Goal: Register for event/course

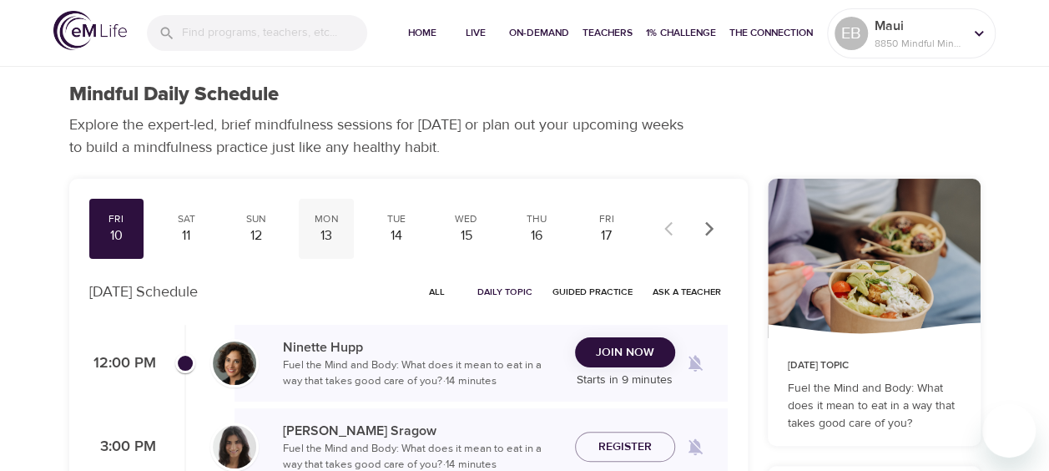
click at [319, 230] on div "13" at bounding box center [326, 235] width 42 height 19
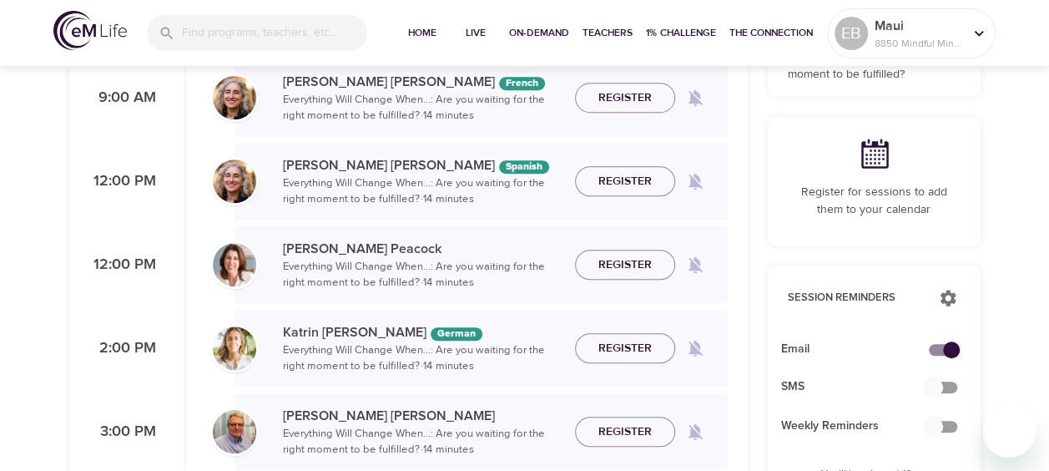
scroll to position [459, 0]
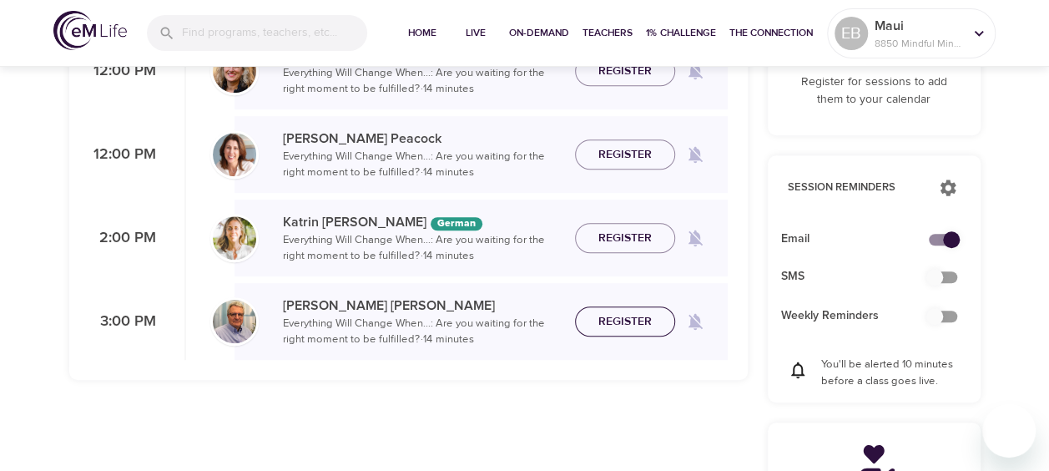
click at [636, 319] on span "Register" at bounding box center [624, 321] width 53 height 21
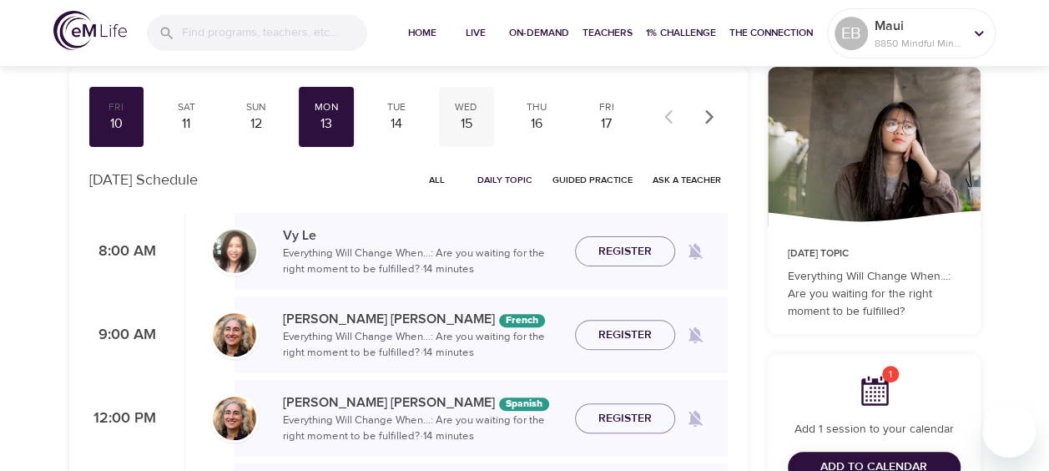
scroll to position [0, 0]
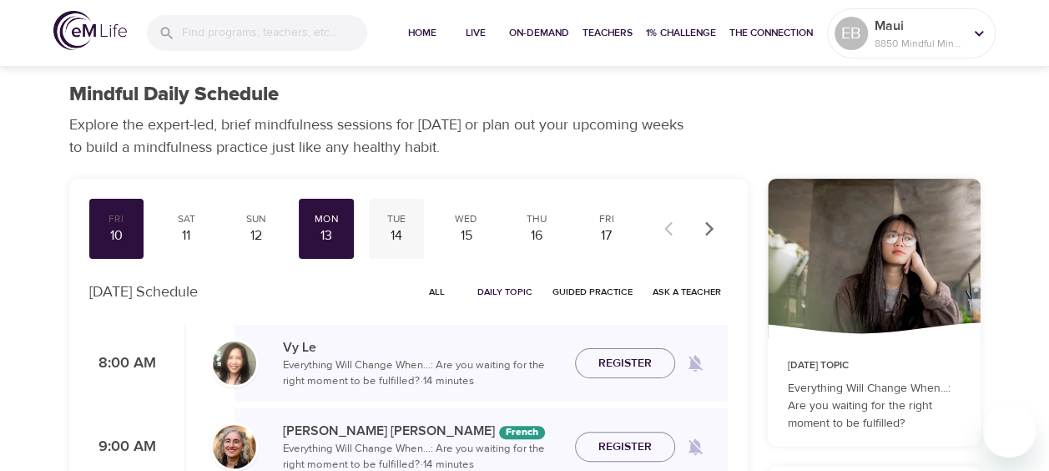
click at [401, 226] on div "14" at bounding box center [397, 235] width 42 height 19
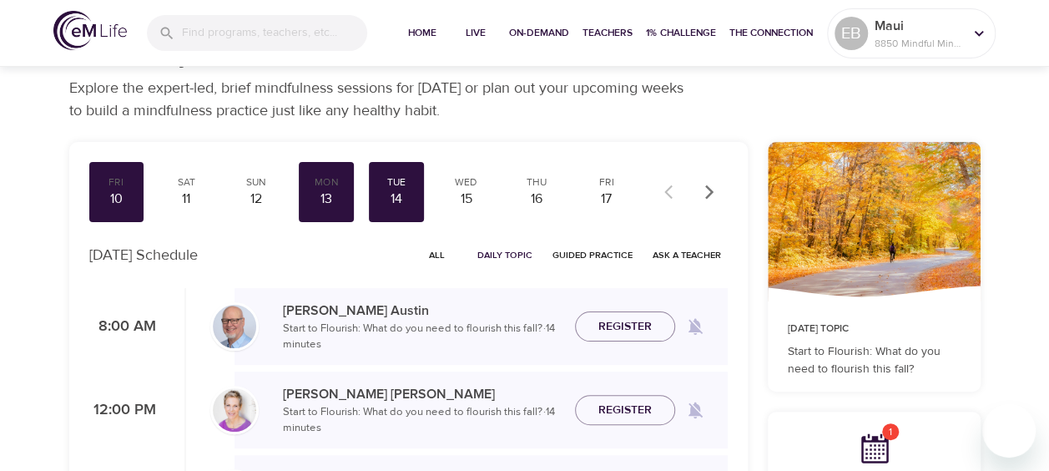
scroll to position [167, 0]
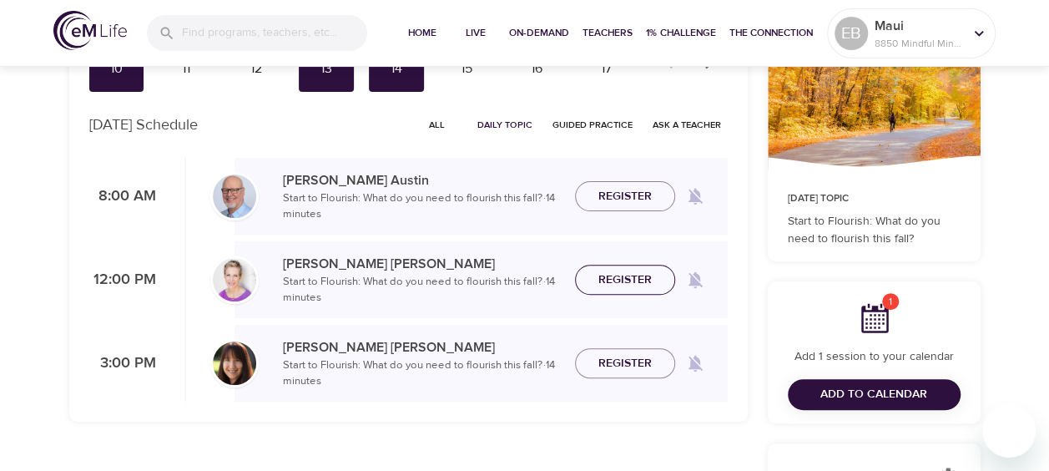
click at [618, 272] on span "Register" at bounding box center [624, 280] width 53 height 21
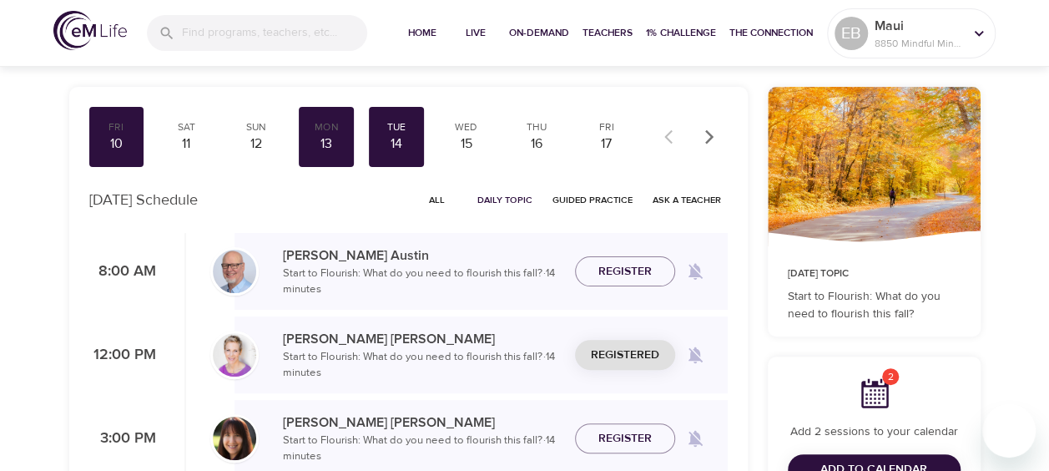
scroll to position [0, 0]
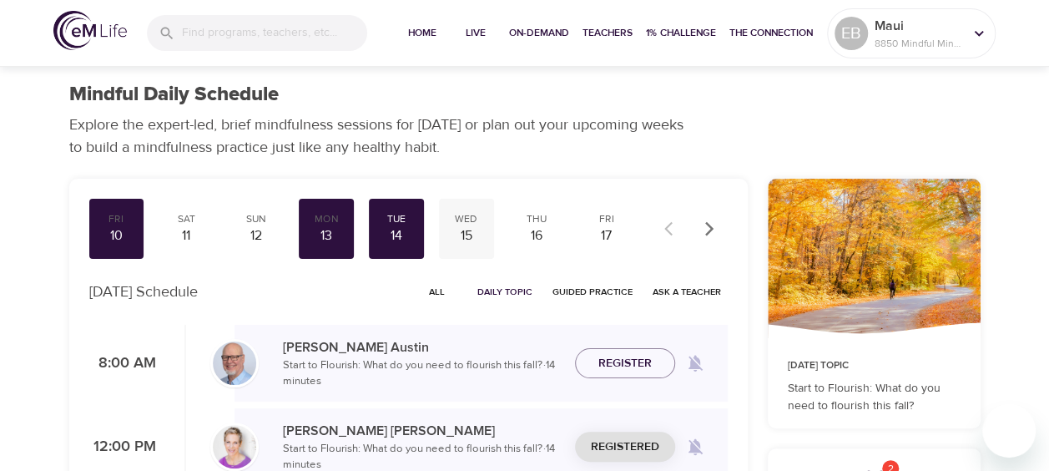
click at [470, 222] on div "Wed" at bounding box center [467, 219] width 42 height 14
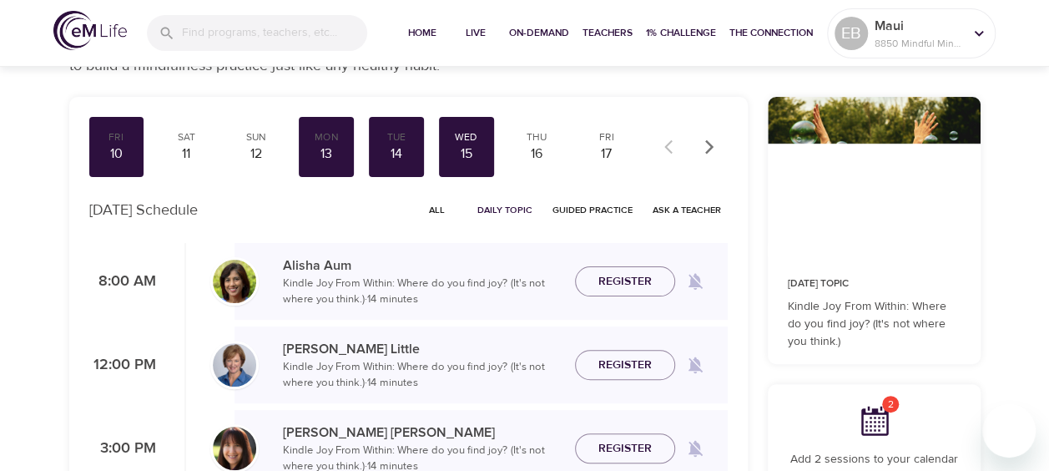
scroll to position [125, 0]
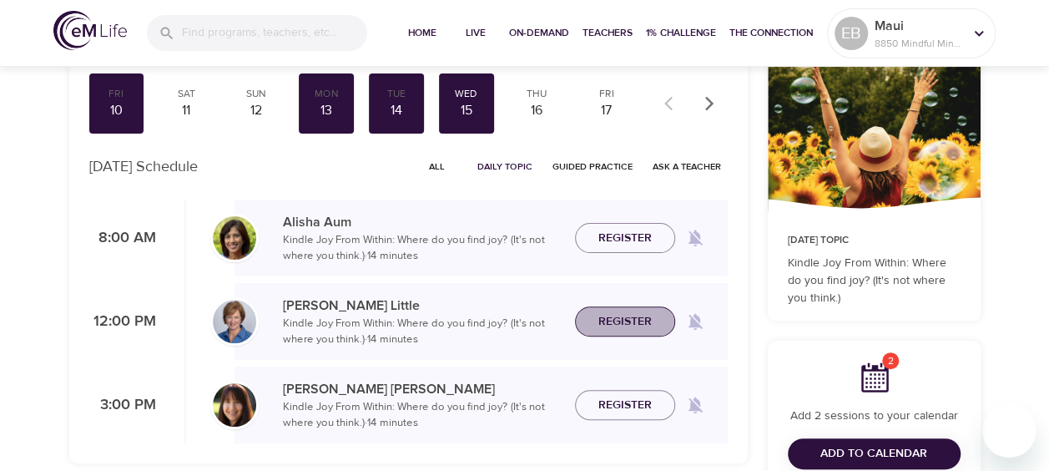
click at [657, 322] on span "Register" at bounding box center [624, 321] width 73 height 21
click at [535, 107] on div "16" at bounding box center [537, 110] width 42 height 19
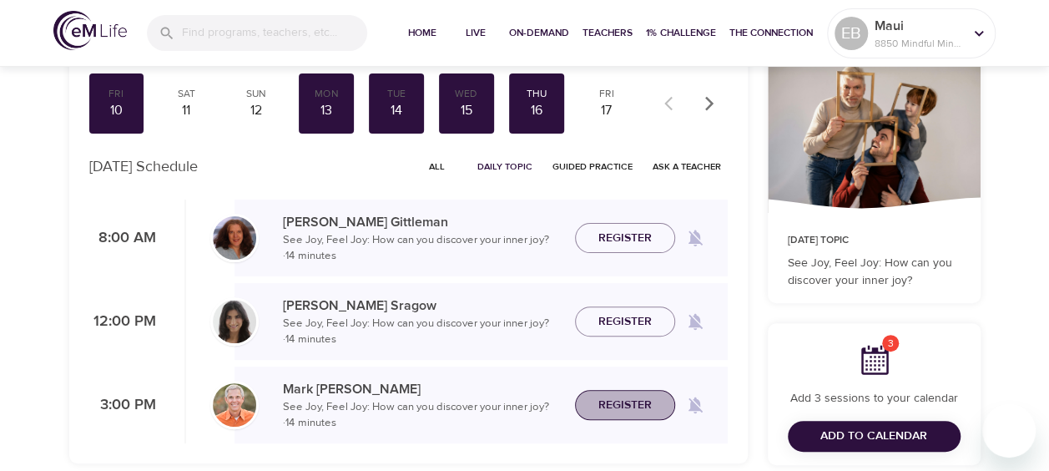
click at [601, 396] on span "Register" at bounding box center [624, 405] width 53 height 21
click at [605, 103] on div "17" at bounding box center [607, 110] width 42 height 19
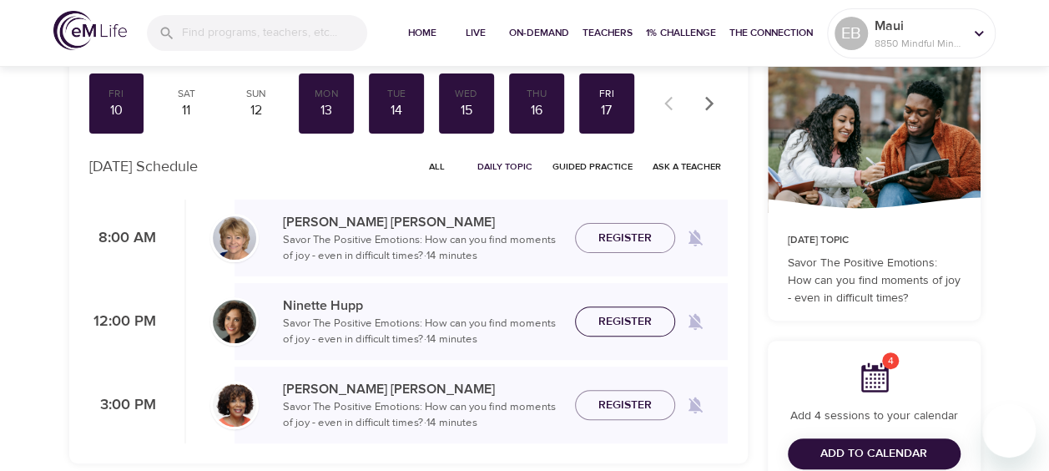
click at [632, 316] on span "Register" at bounding box center [624, 321] width 53 height 21
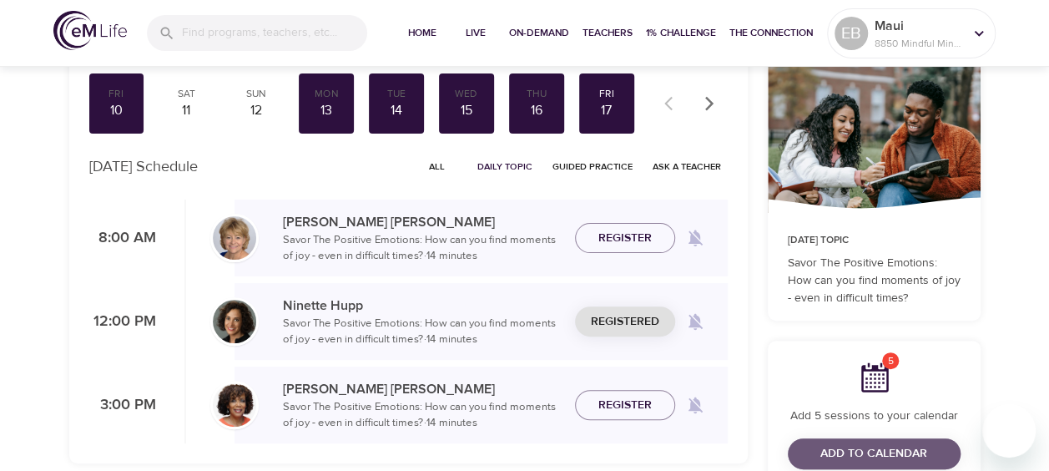
click at [864, 452] on span "Add to Calendar" at bounding box center [873, 453] width 107 height 21
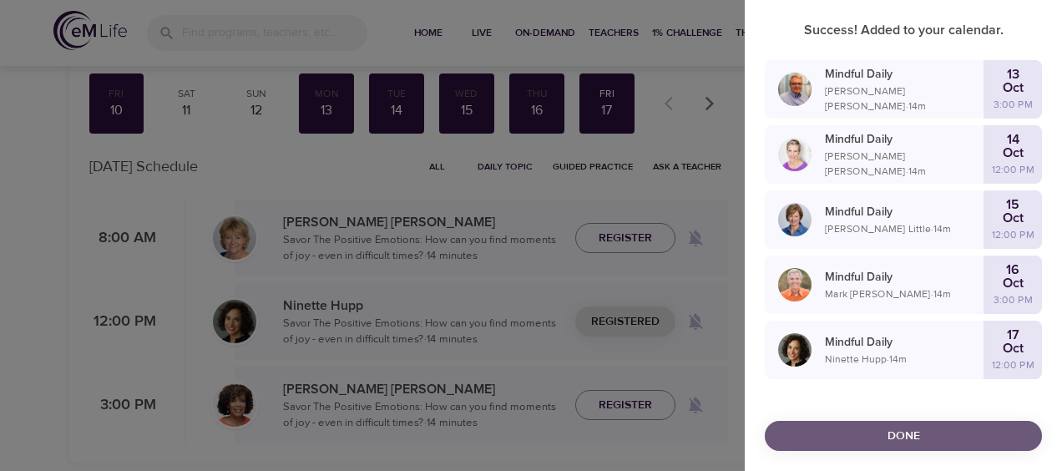
click at [835, 426] on span "Done" at bounding box center [903, 436] width 250 height 21
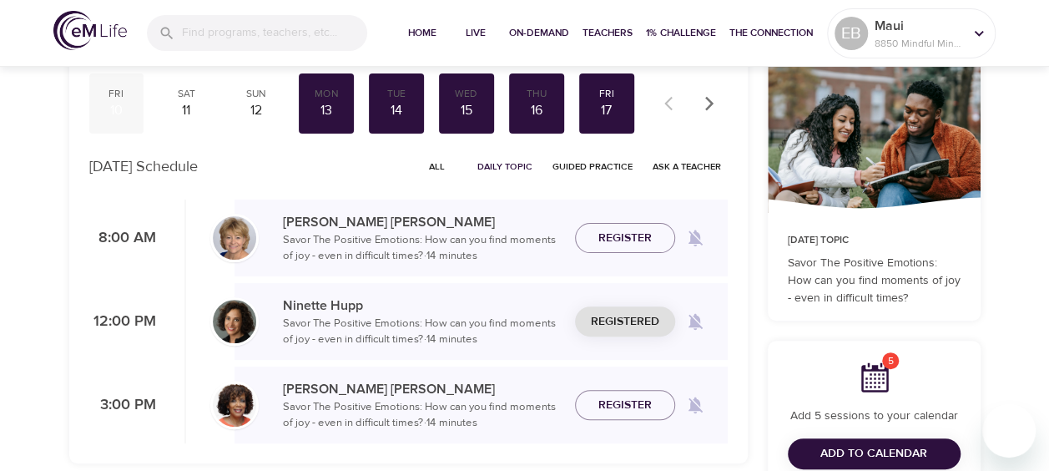
click at [130, 104] on div "10" at bounding box center [117, 110] width 42 height 19
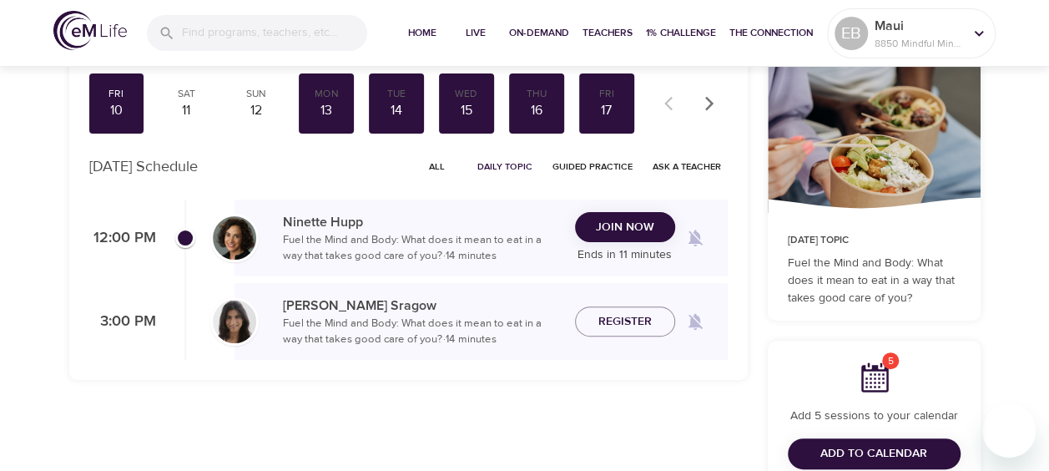
click at [665, 245] on div "Join Now Ends in 11 minutes" at bounding box center [625, 238] width 100 height 53
click at [628, 239] on button "Join Now" at bounding box center [625, 227] width 100 height 31
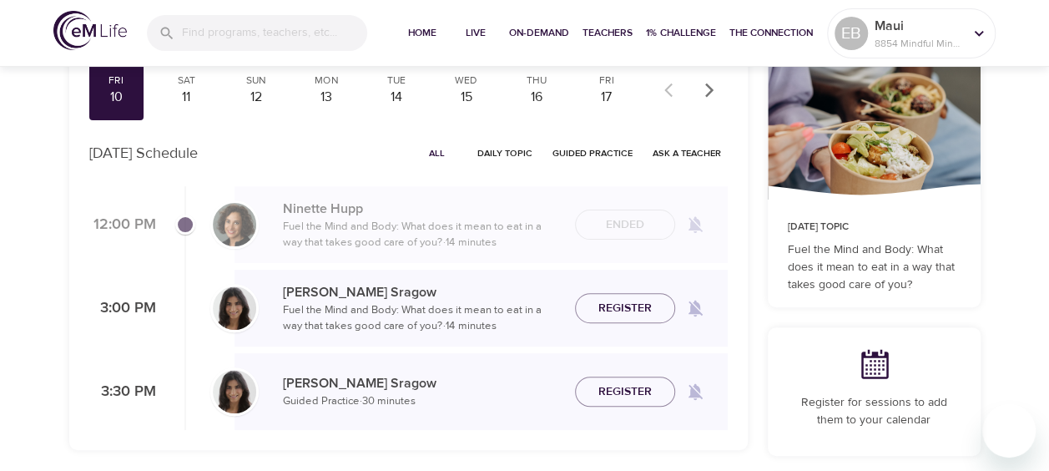
scroll to position [146, 0]
